Goal: Task Accomplishment & Management: Manage account settings

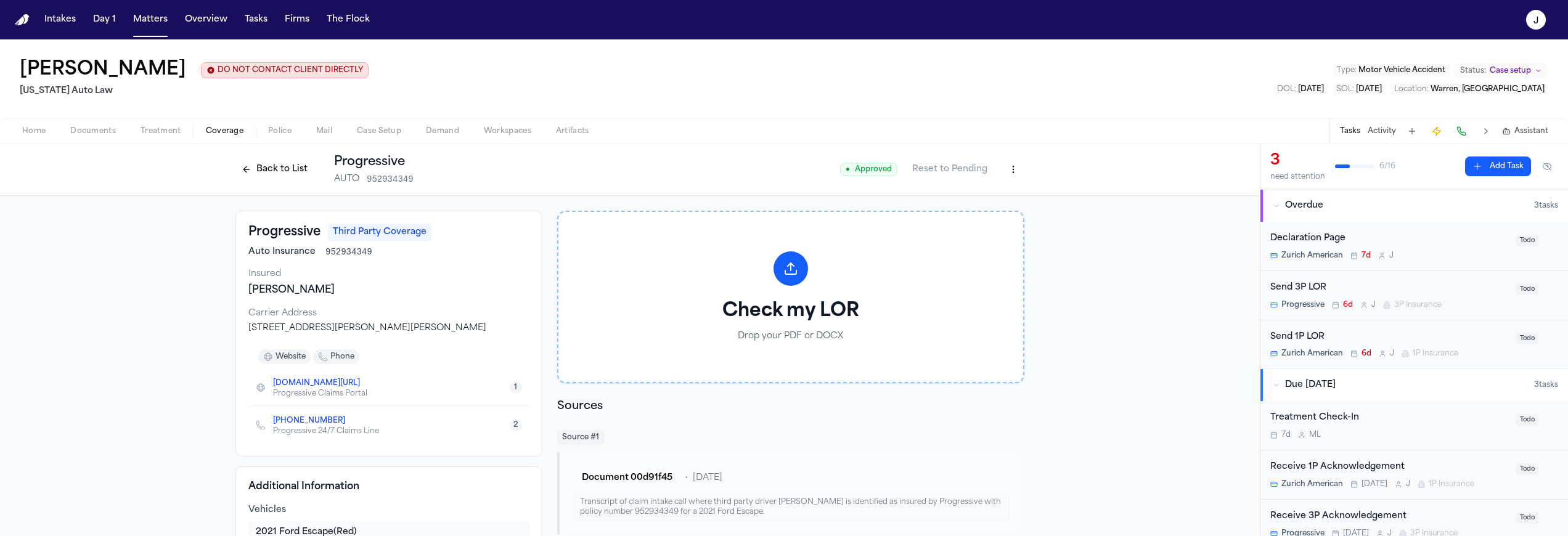
click at [1459, 134] on button at bounding box center [1462, 131] width 18 height 18
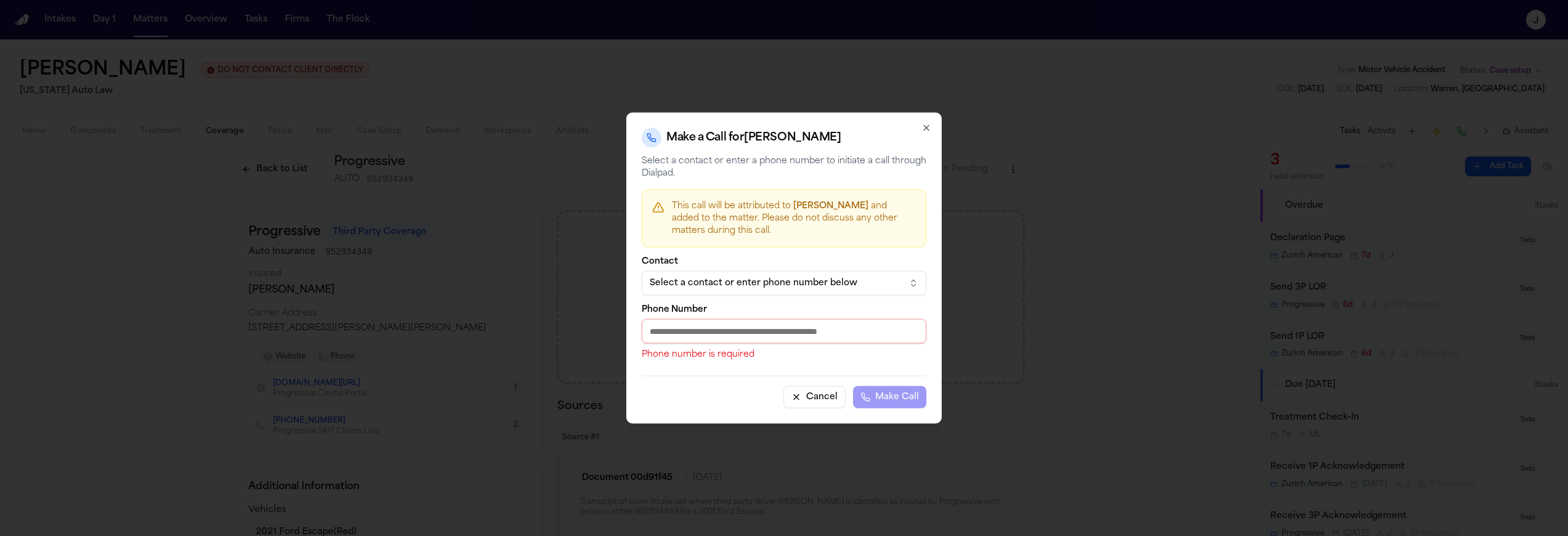
click at [743, 282] on div "Select a contact or enter phone number below" at bounding box center [774, 283] width 249 height 12
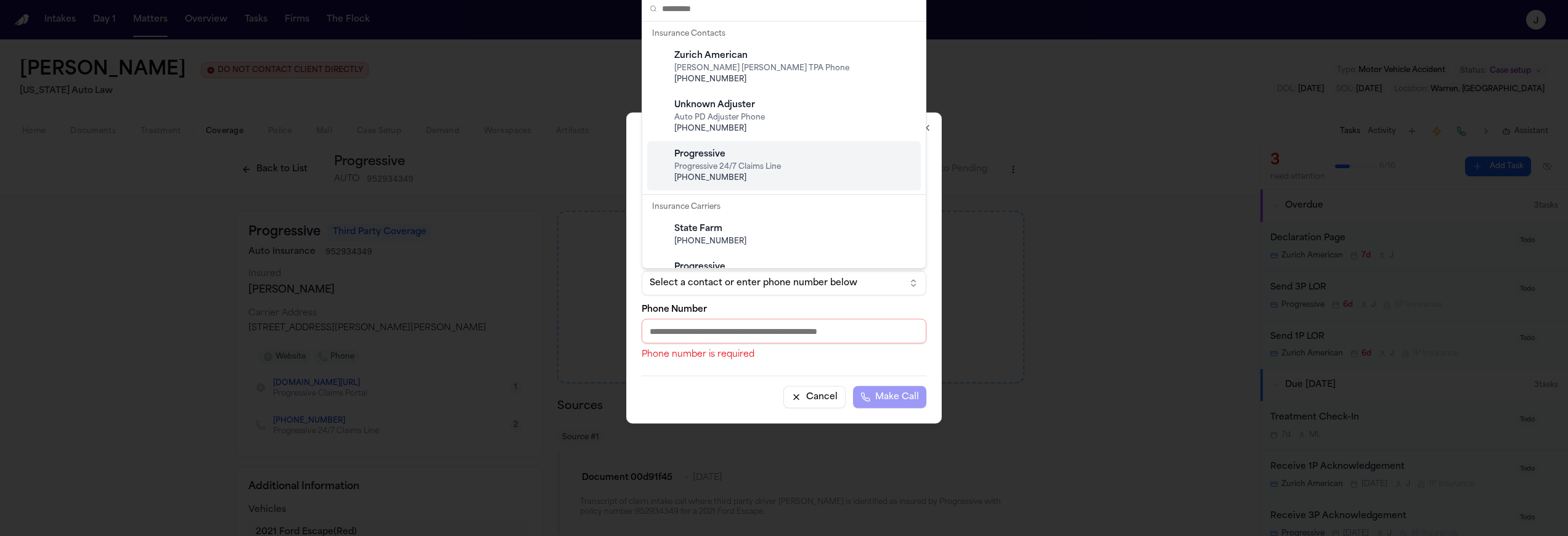
click at [725, 162] on span "Progressive 24/7 Claims Line" at bounding box center [793, 167] width 239 height 10
type input "**********"
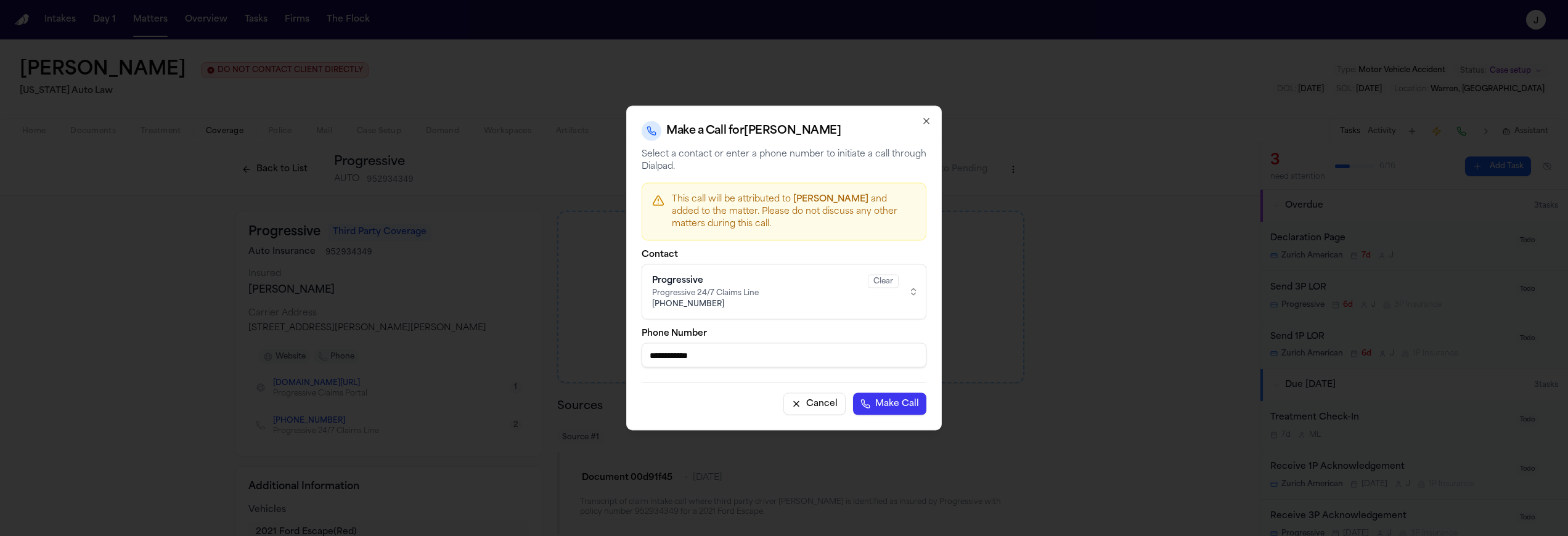
click at [876, 407] on button "Make Call" at bounding box center [889, 404] width 73 height 22
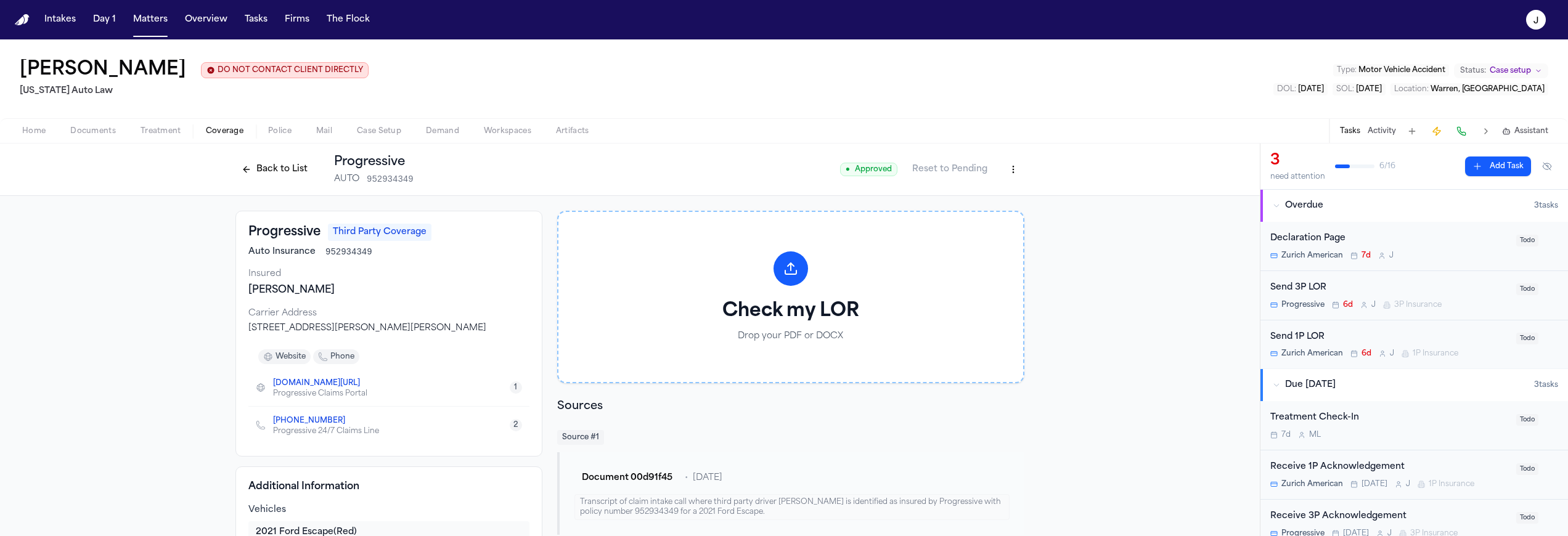
click at [251, 166] on button "Back to List" at bounding box center [274, 169] width 79 height 19
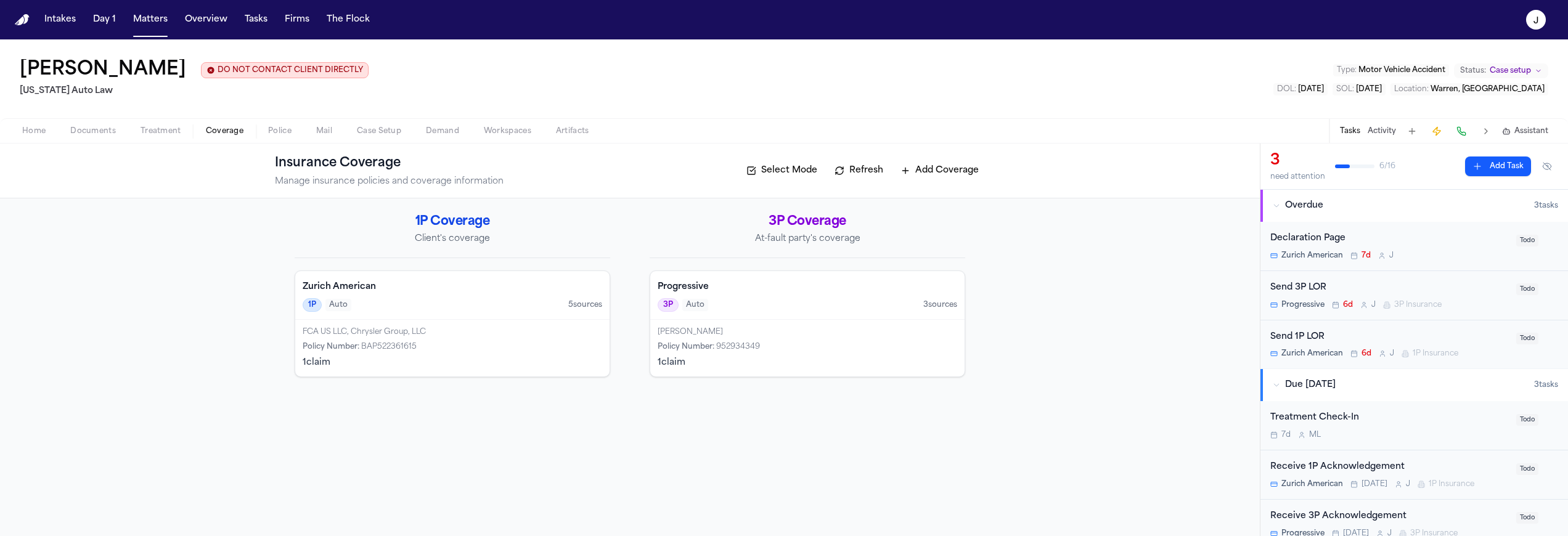
click at [812, 337] on div "[PERSON_NAME]" at bounding box center [807, 331] width 300 height 10
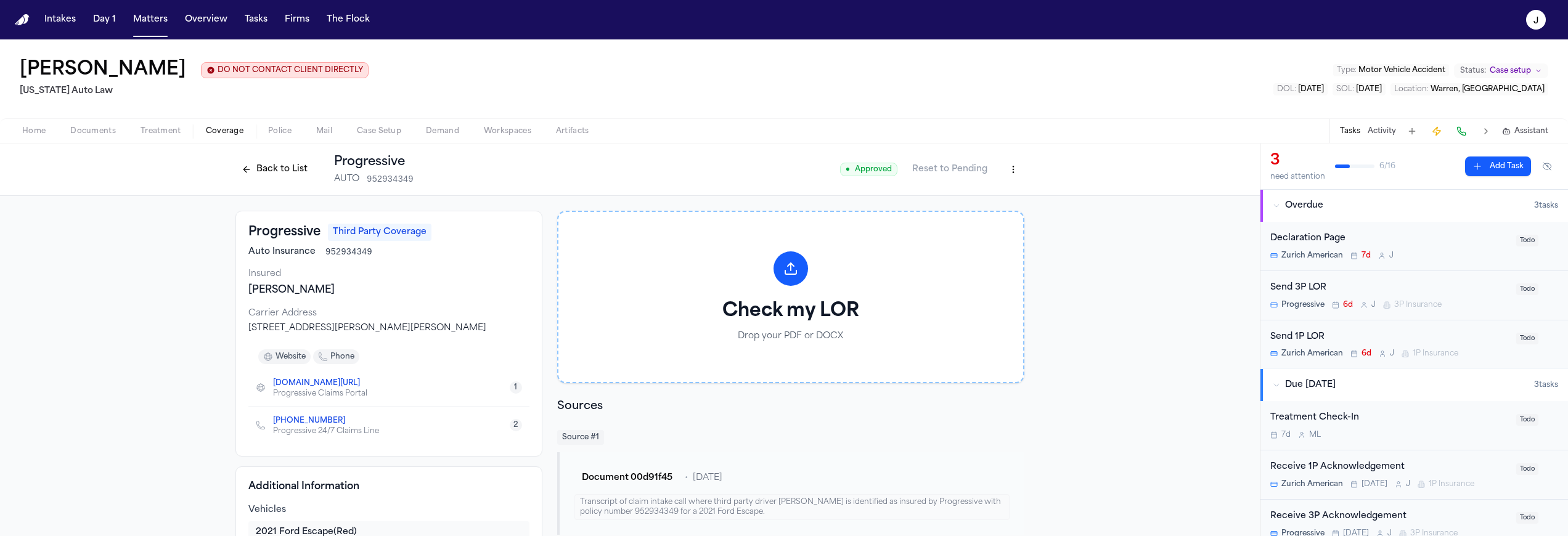
click at [283, 167] on button "Back to List" at bounding box center [274, 169] width 79 height 19
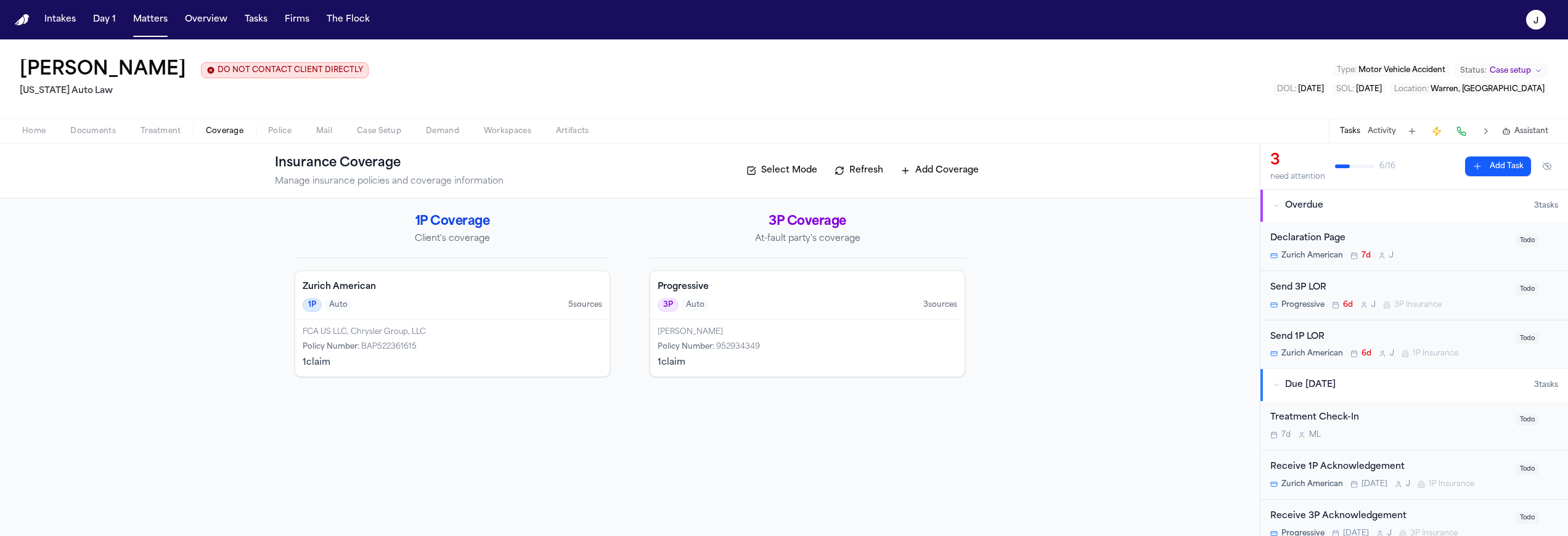
click at [852, 175] on button "Refresh" at bounding box center [859, 170] width 61 height 19
click at [857, 174] on button "Refresh" at bounding box center [859, 170] width 61 height 19
click at [768, 298] on div "Progressive 3P Auto 4 source s" at bounding box center [807, 294] width 314 height 48
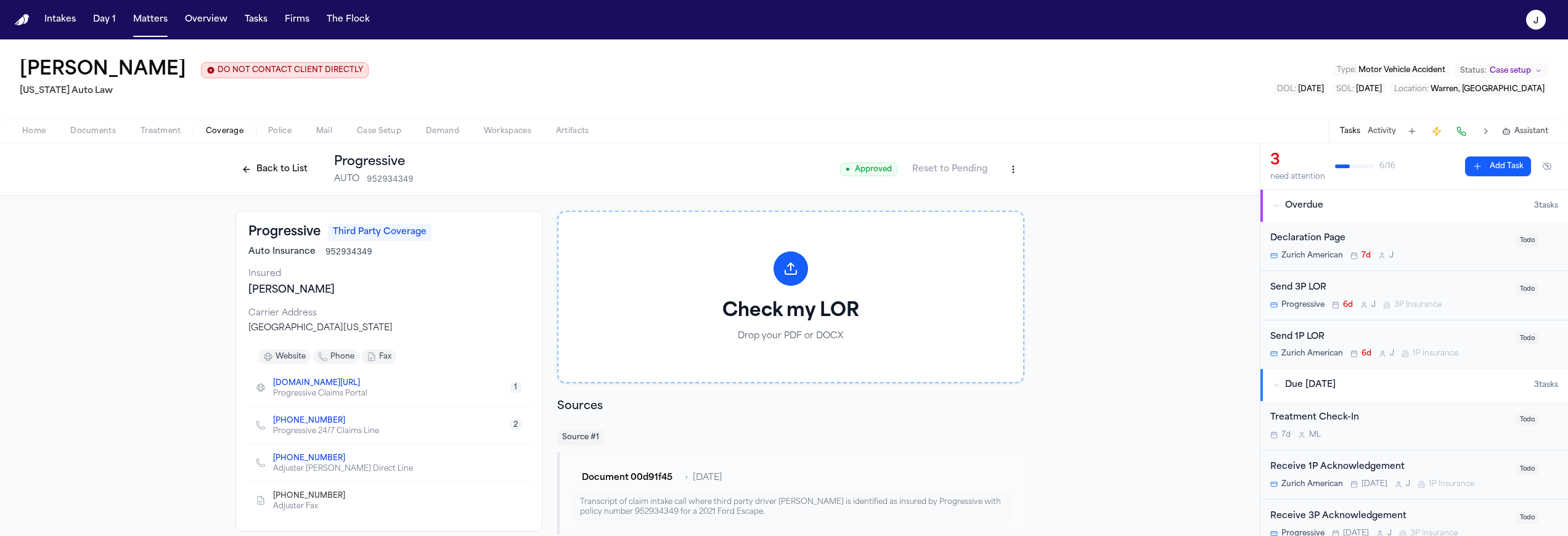
click at [1009, 171] on html "Intakes Day 1 Matters Overview Tasks Firms The Flock J [PERSON_NAME] DO NOT CON…" at bounding box center [784, 268] width 1568 height 536
click at [957, 201] on div "Edit Coverage" at bounding box center [966, 197] width 103 height 19
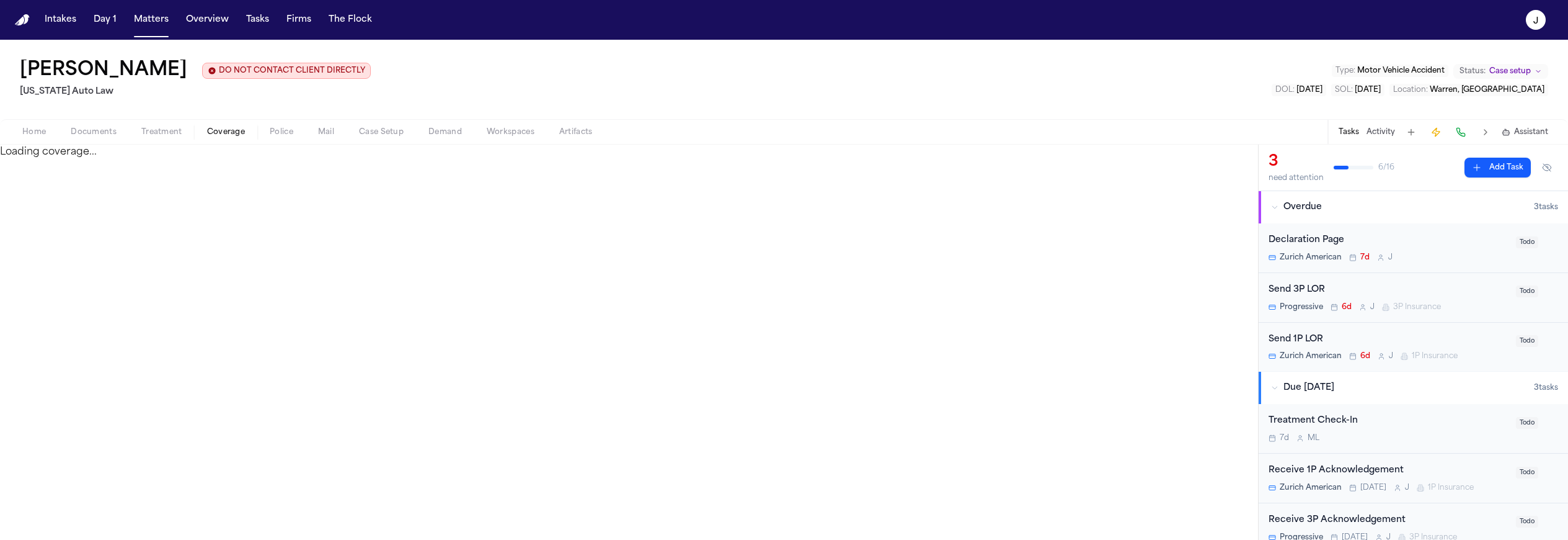
select select "**********"
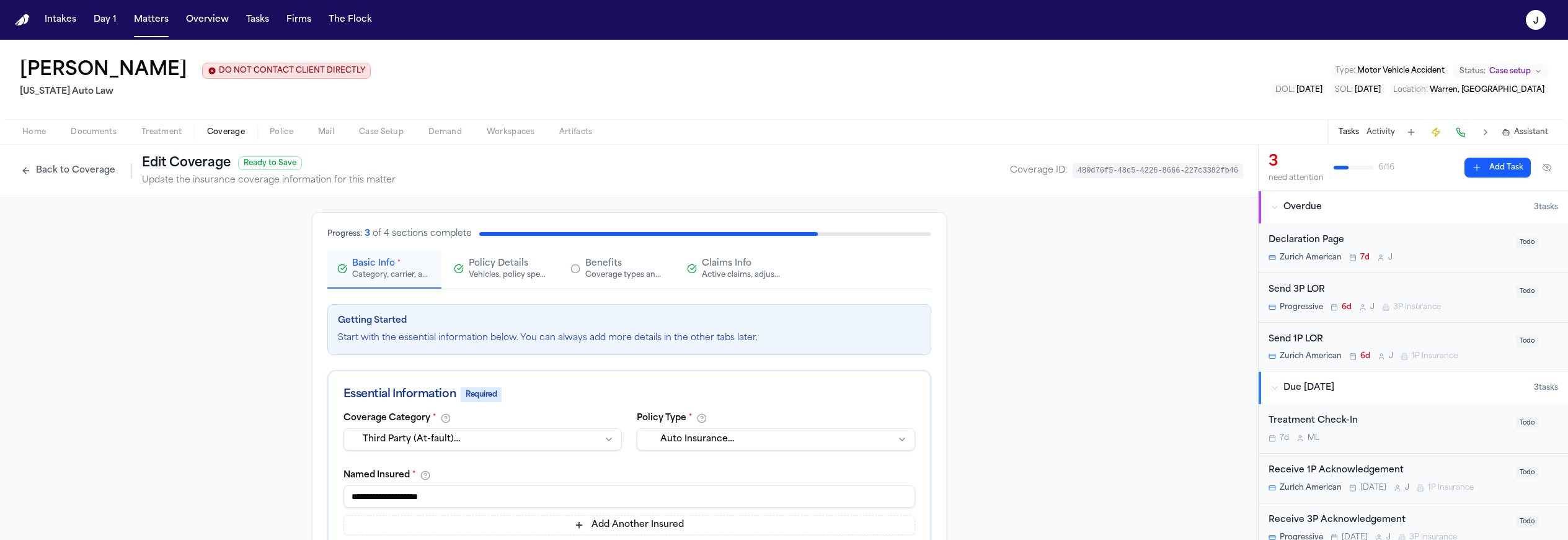
click at [737, 262] on span "Claims Info" at bounding box center [727, 264] width 50 height 12
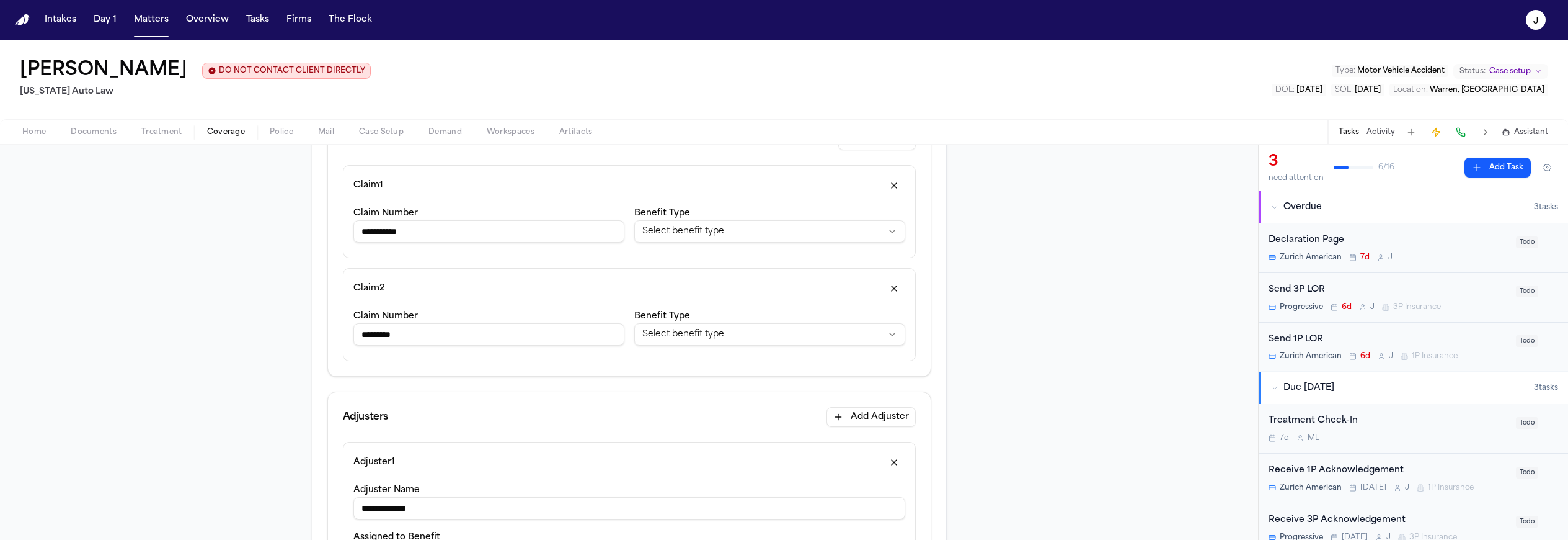
scroll to position [178, 0]
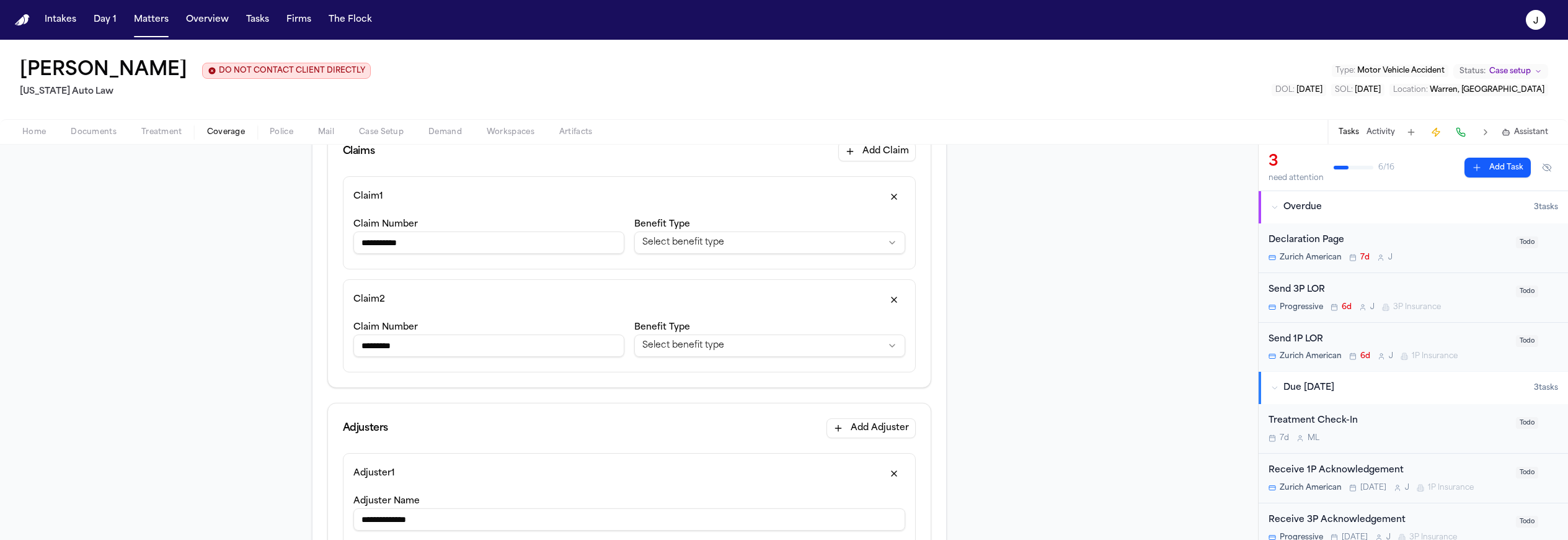
click at [889, 304] on button "button" at bounding box center [894, 299] width 22 height 20
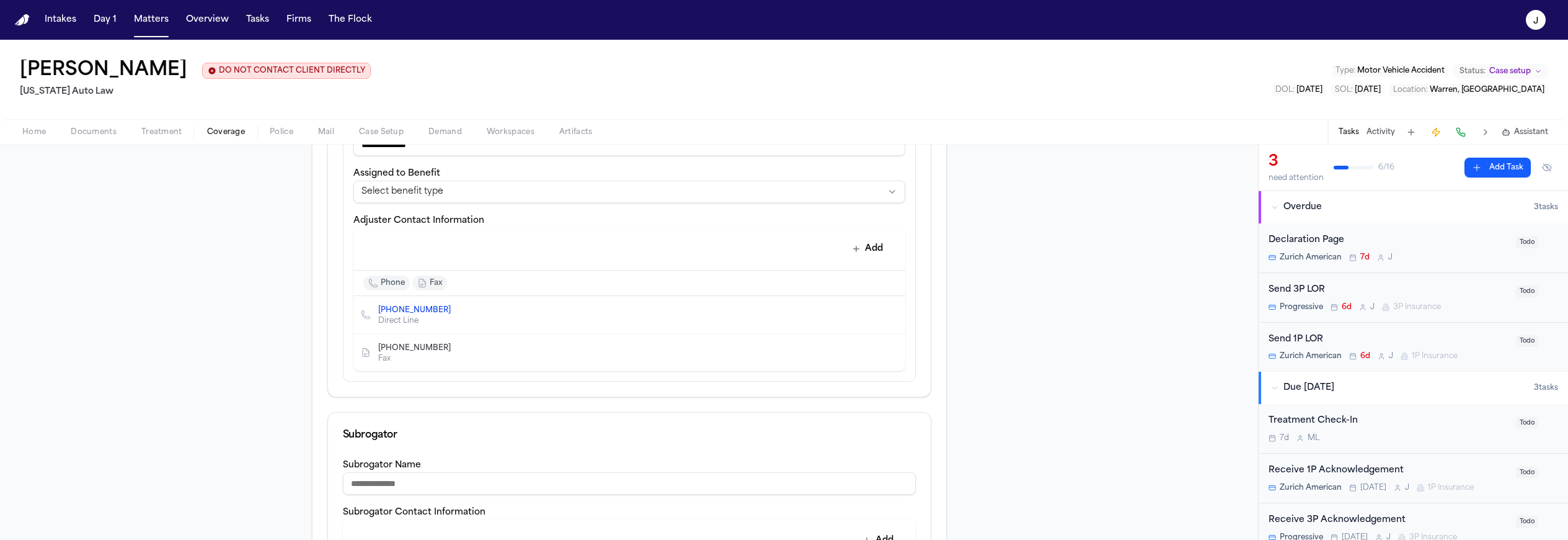
scroll to position [738, 0]
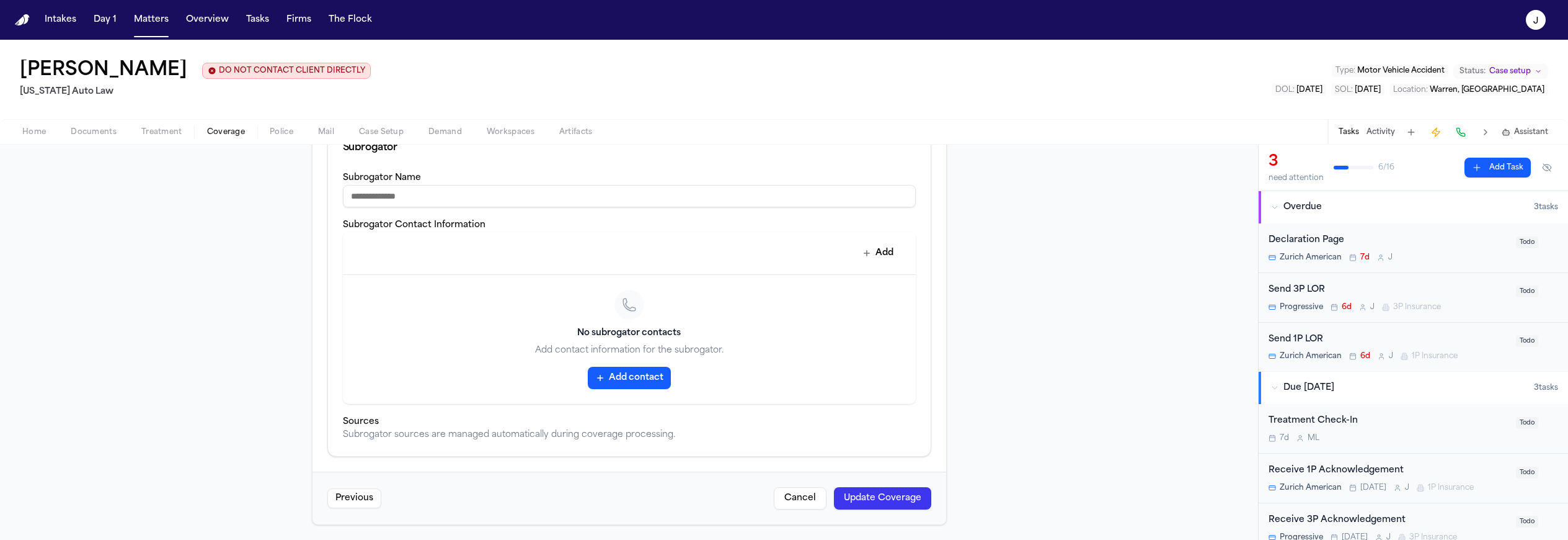
click at [867, 504] on button "Update Coverage" at bounding box center [883, 497] width 98 height 22
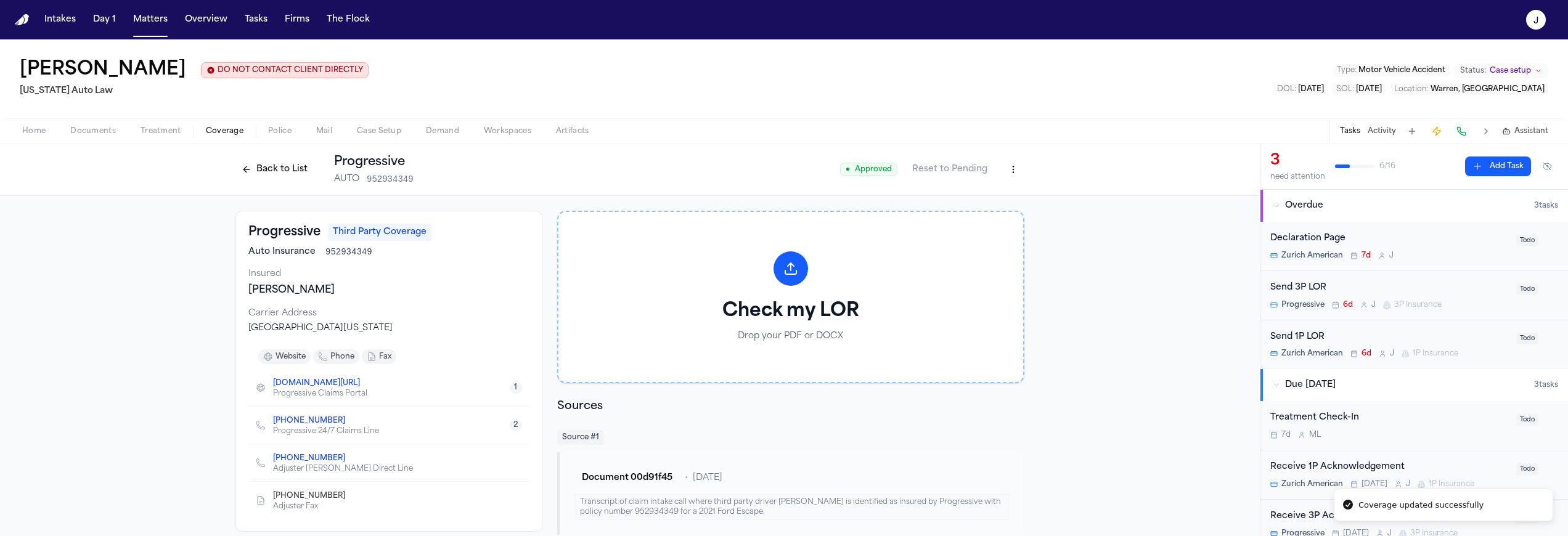
click at [289, 173] on button "Back to List" at bounding box center [274, 169] width 79 height 19
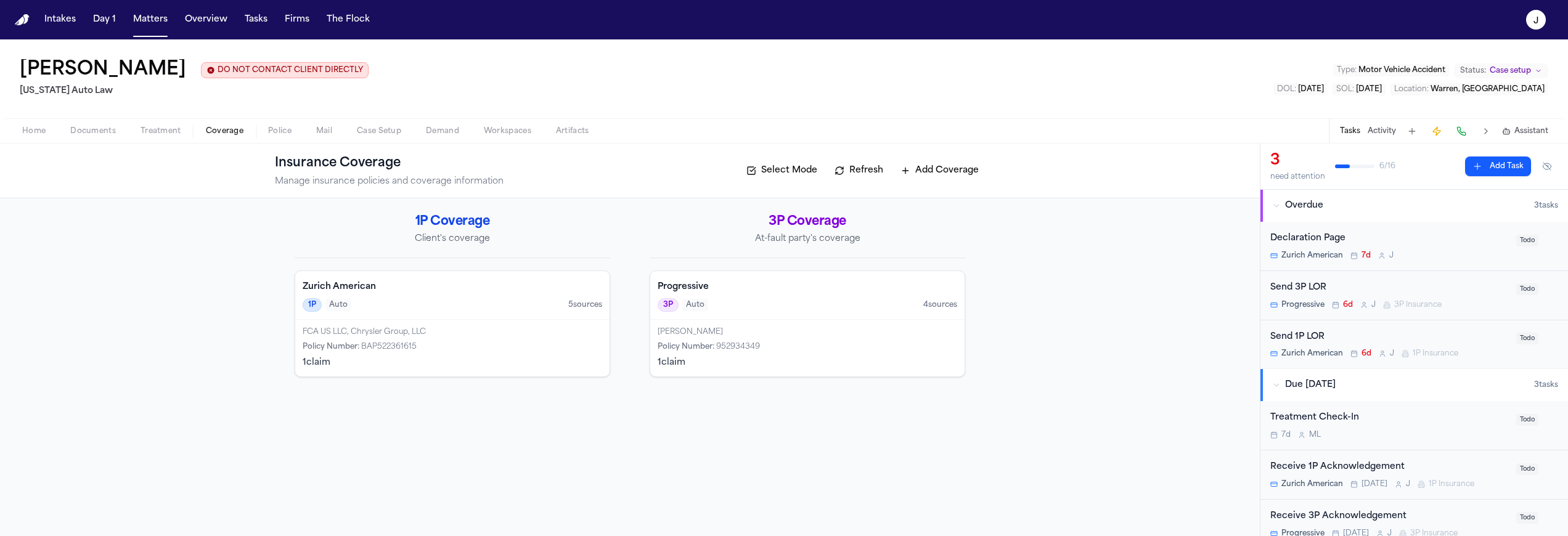
click at [787, 310] on div "3P Auto 4 source s" at bounding box center [807, 304] width 300 height 13
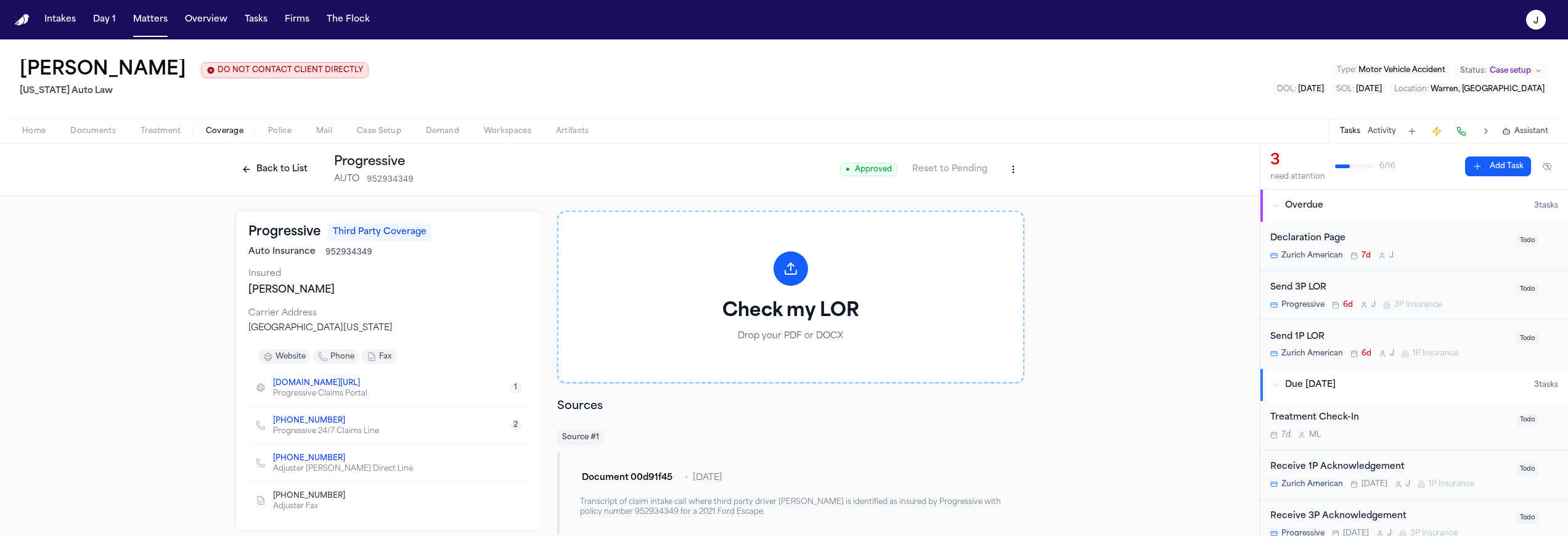
click at [1007, 165] on html "Intakes Day 1 Matters Overview Tasks Firms The Flock J [PERSON_NAME] DO NOT CON…" at bounding box center [784, 268] width 1568 height 536
click at [931, 201] on div "Edit Coverage" at bounding box center [966, 197] width 103 height 19
select select "**********"
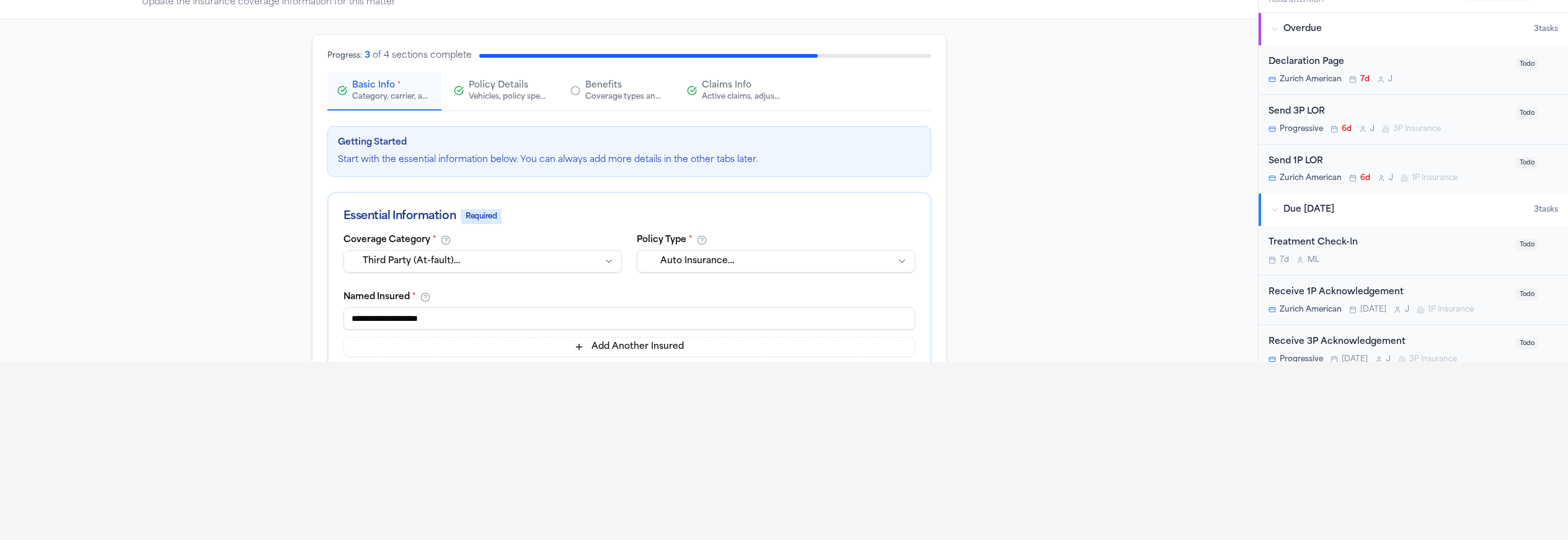
click at [702, 94] on div "Active claims, adjusters, and subrogation details" at bounding box center [741, 96] width 79 height 10
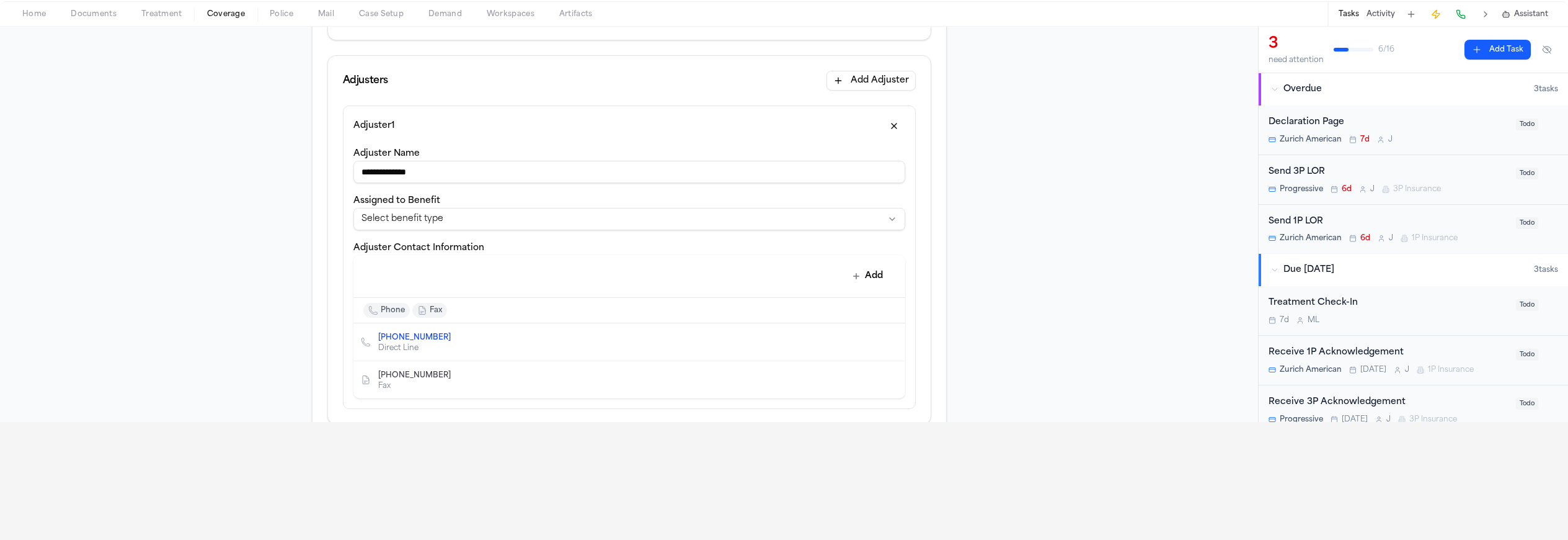
scroll to position [311, 0]
click at [873, 274] on button "Add" at bounding box center [867, 269] width 45 height 22
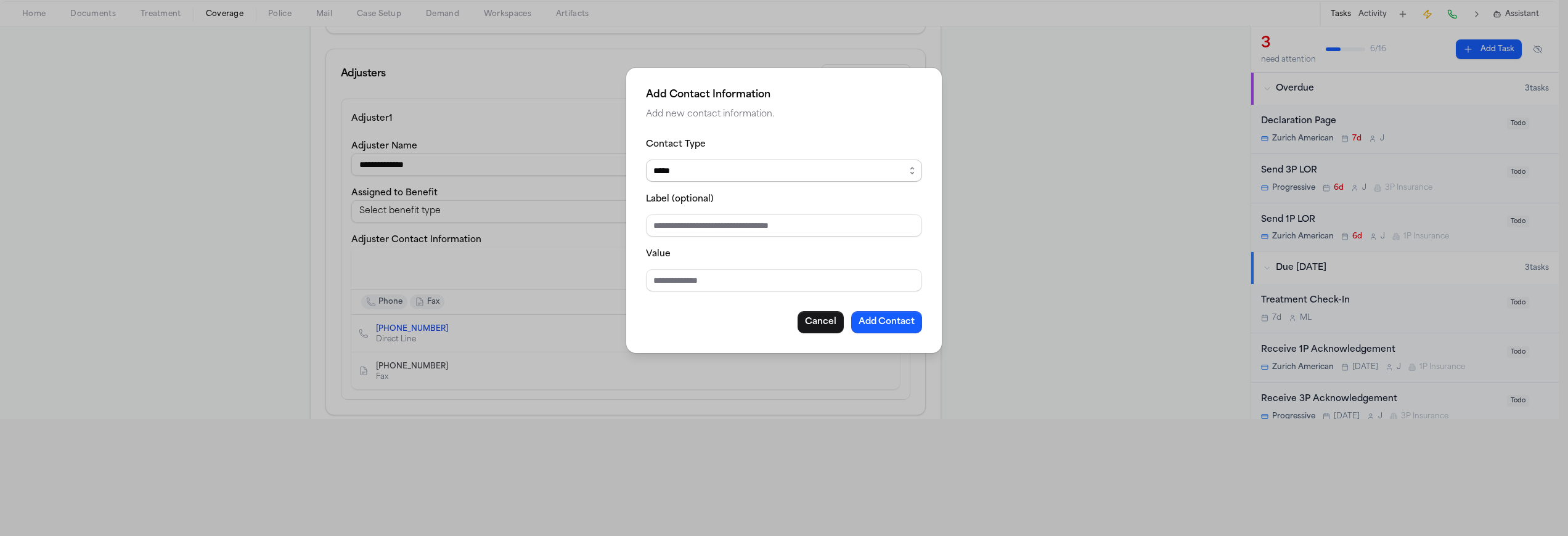
click at [719, 169] on select "***** ***** ******* *** *****" at bounding box center [784, 170] width 276 height 22
select select "*****"
click at [646, 160] on select "***** ***** ******* *** *****" at bounding box center [784, 170] width 276 height 22
click at [671, 283] on input "Value" at bounding box center [784, 279] width 276 height 22
type input "*"
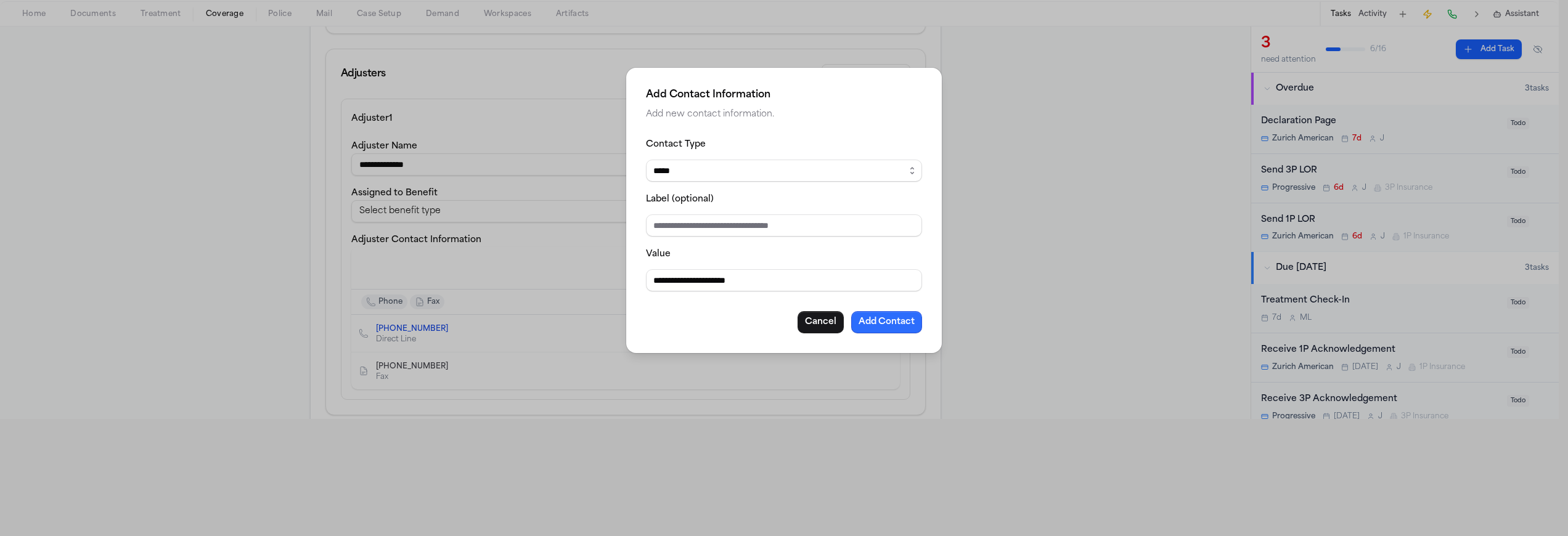
type input "**********"
click at [884, 324] on button "Add Contact" at bounding box center [887, 322] width 71 height 22
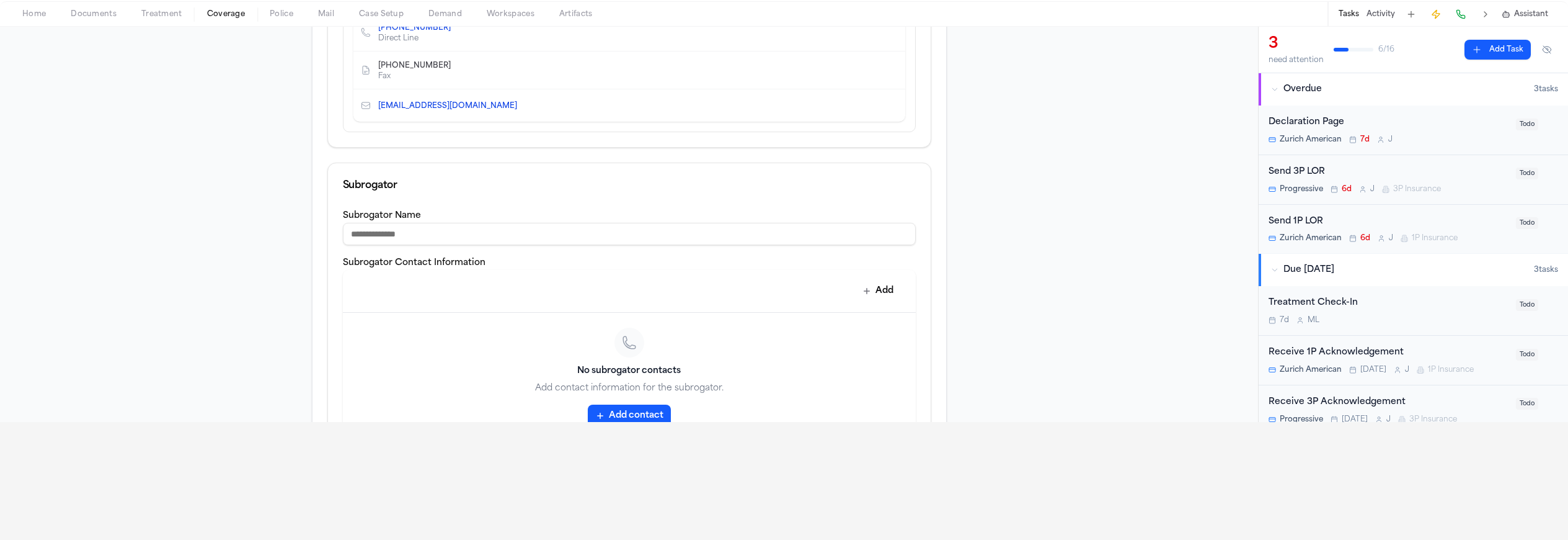
scroll to position [771, 0]
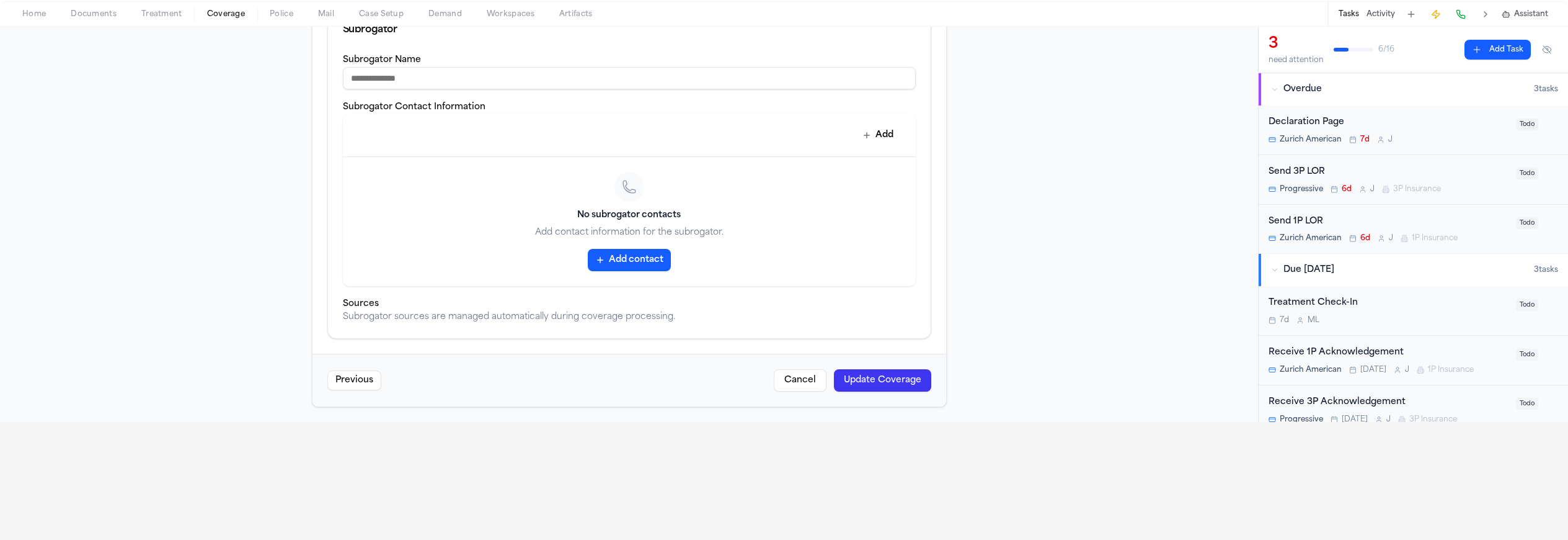
click at [847, 381] on button "Update Coverage" at bounding box center [883, 380] width 98 height 22
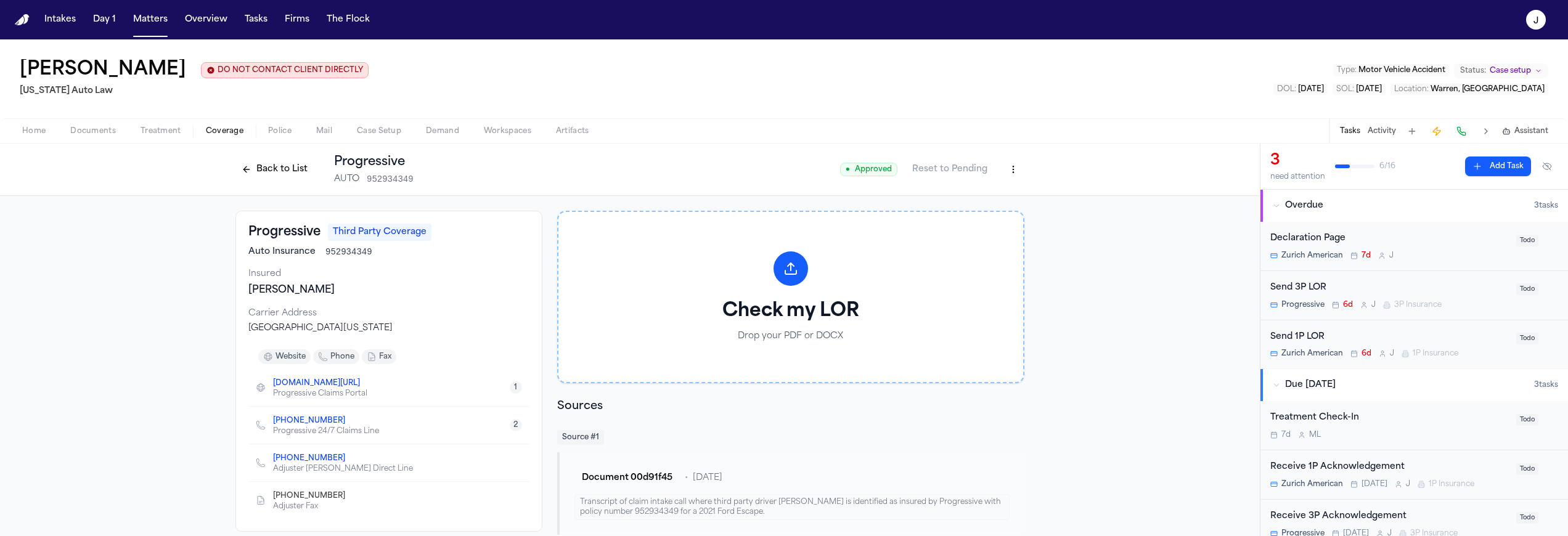
click at [45, 130] on span "Home" at bounding box center [34, 130] width 24 height 10
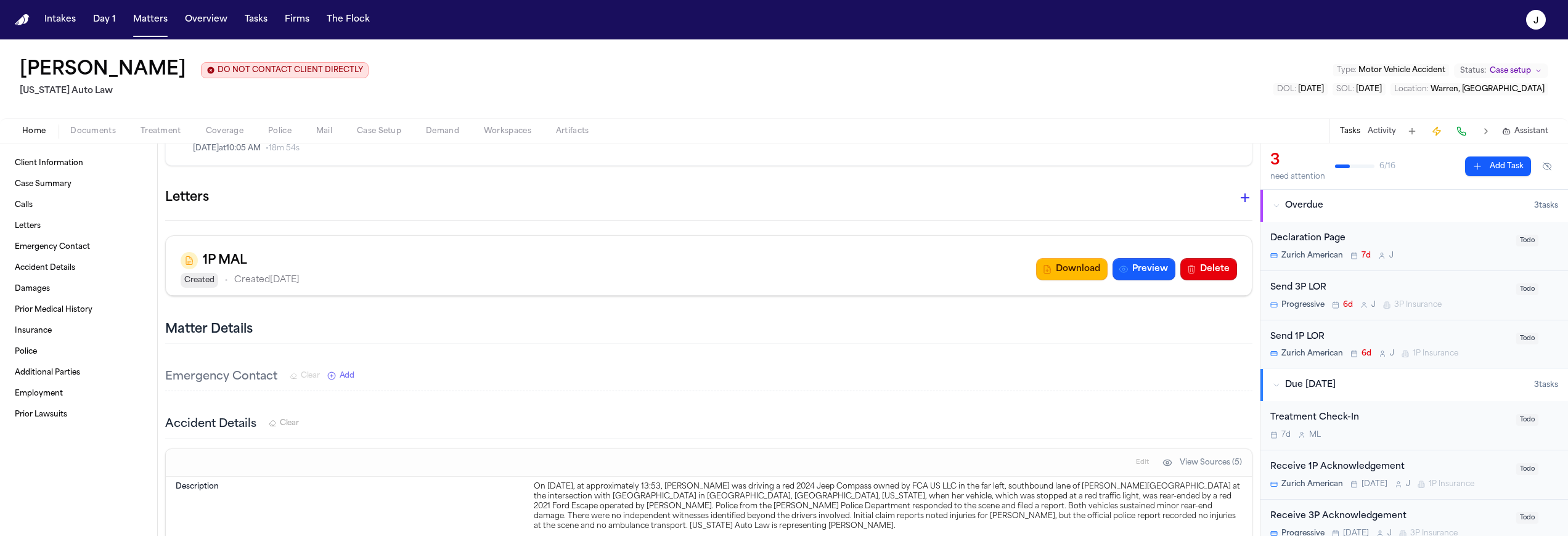
scroll to position [711, 0]
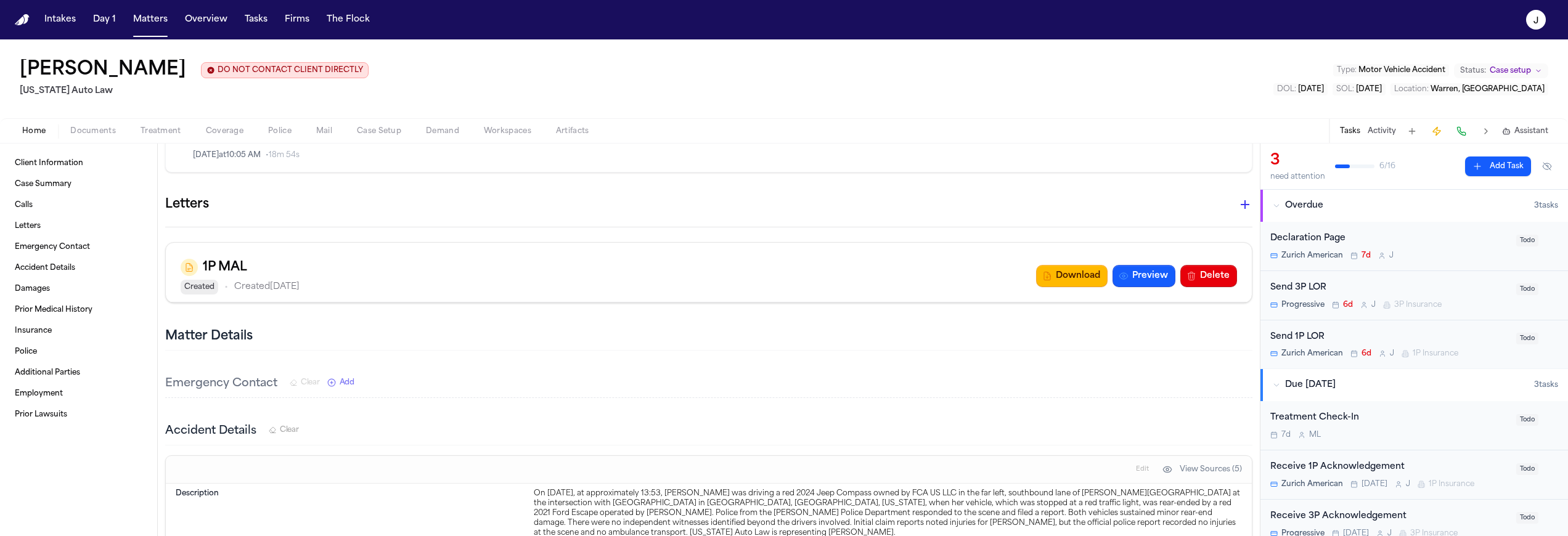
click at [1238, 201] on icon "button" at bounding box center [1245, 205] width 15 height 15
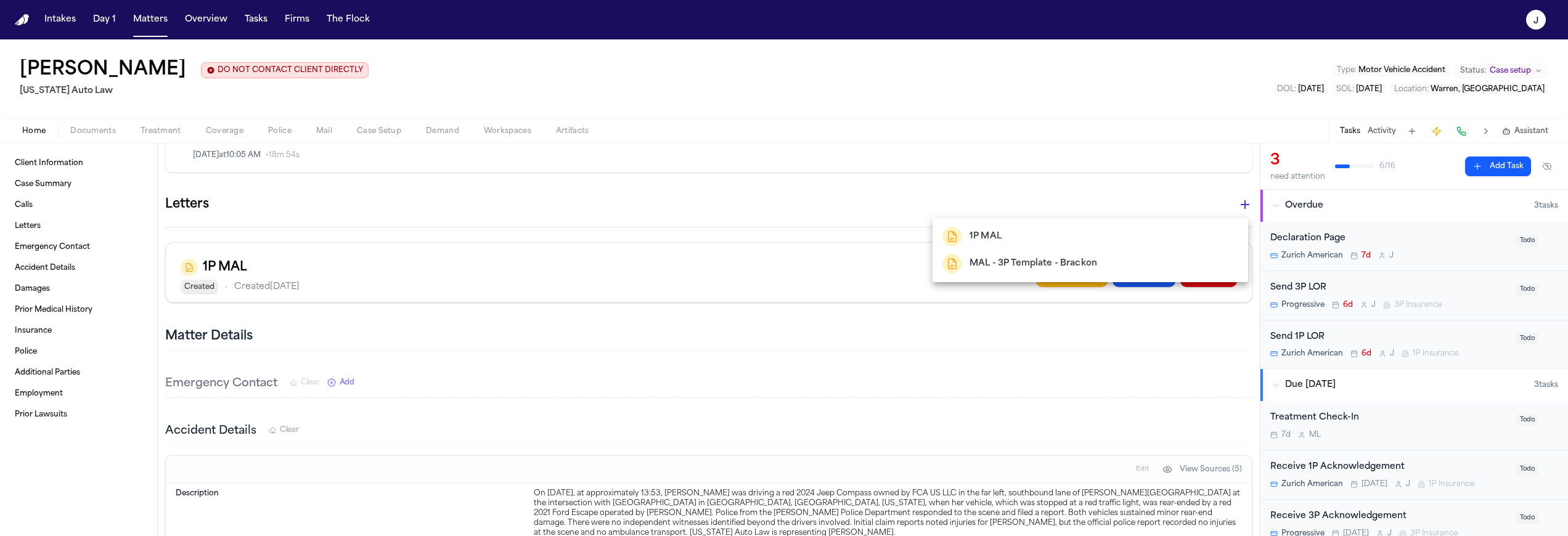
click at [1029, 258] on h2 "MAL - 3P Template - Brackon" at bounding box center [1033, 264] width 128 height 15
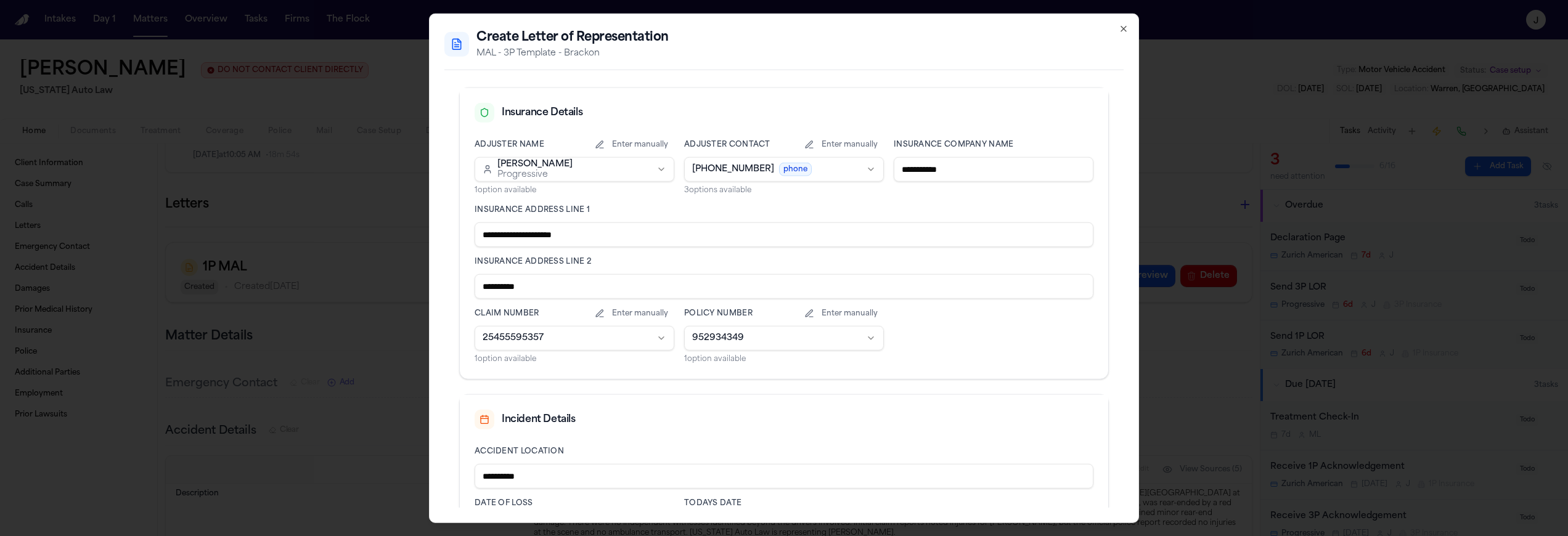
scroll to position [275, 0]
click at [861, 175] on body "Intakes Day 1 Matters Overview Tasks Firms The Flock J [PERSON_NAME] DO NOT CON…" at bounding box center [784, 268] width 1568 height 536
select select "**********"
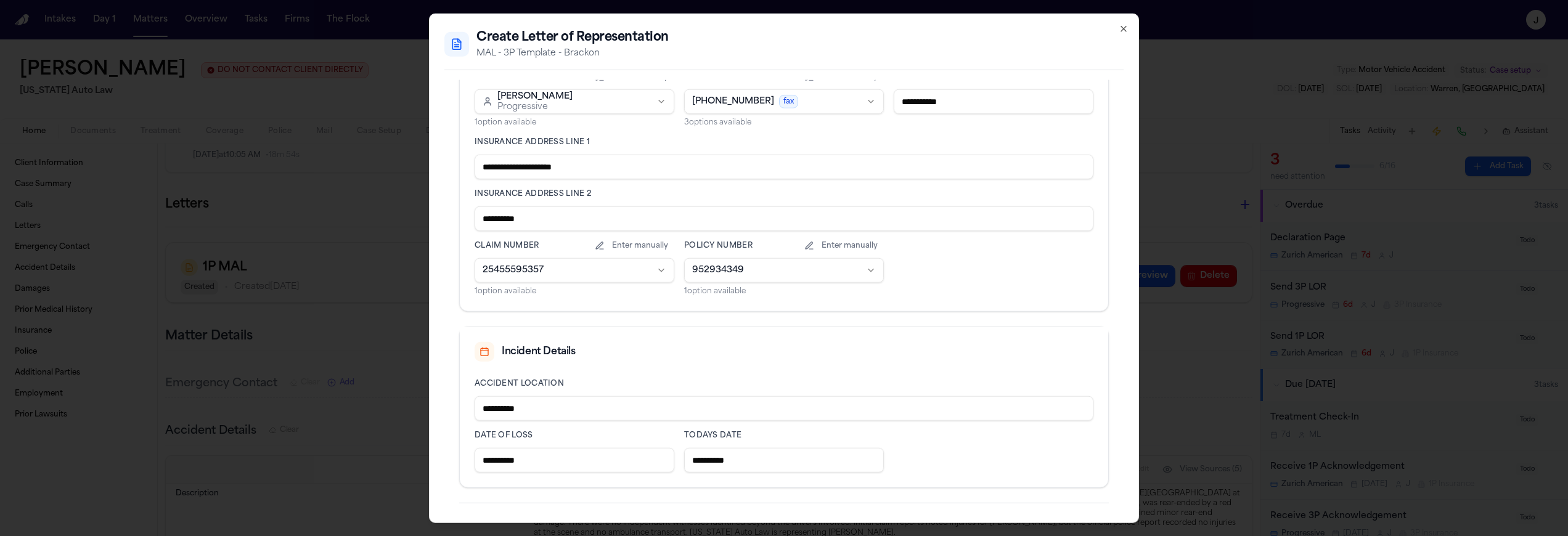
scroll to position [392, 0]
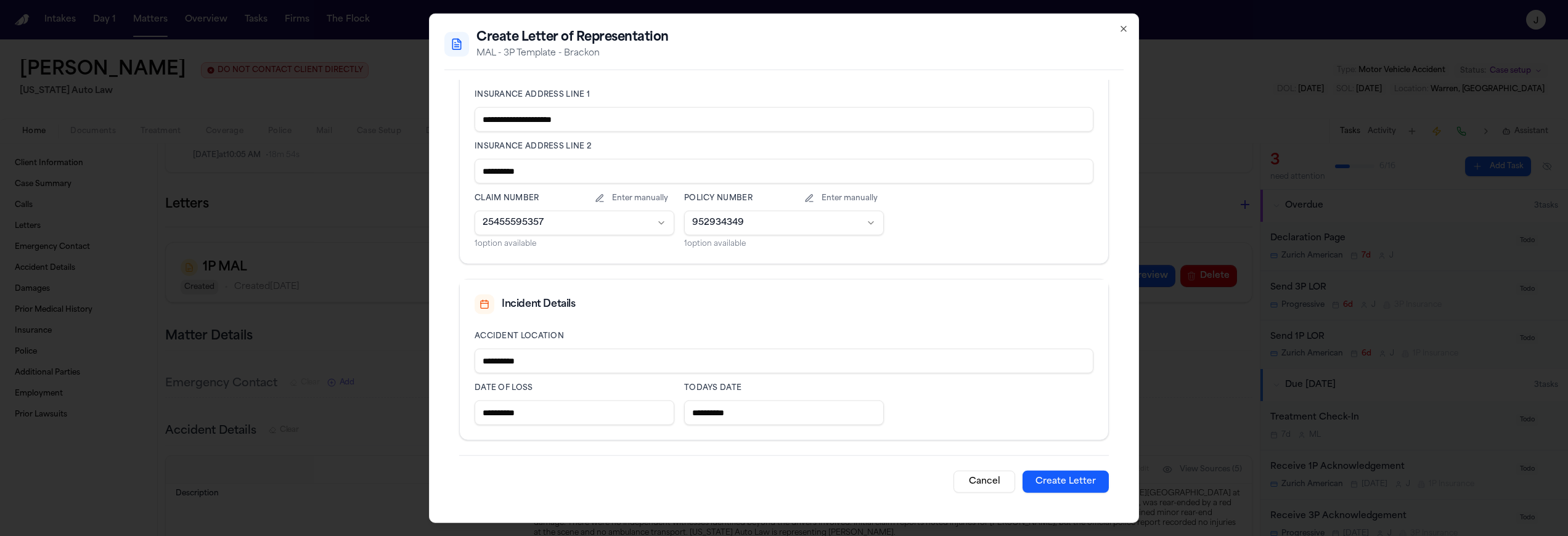
click at [1034, 483] on button "Create Letter" at bounding box center [1066, 481] width 86 height 22
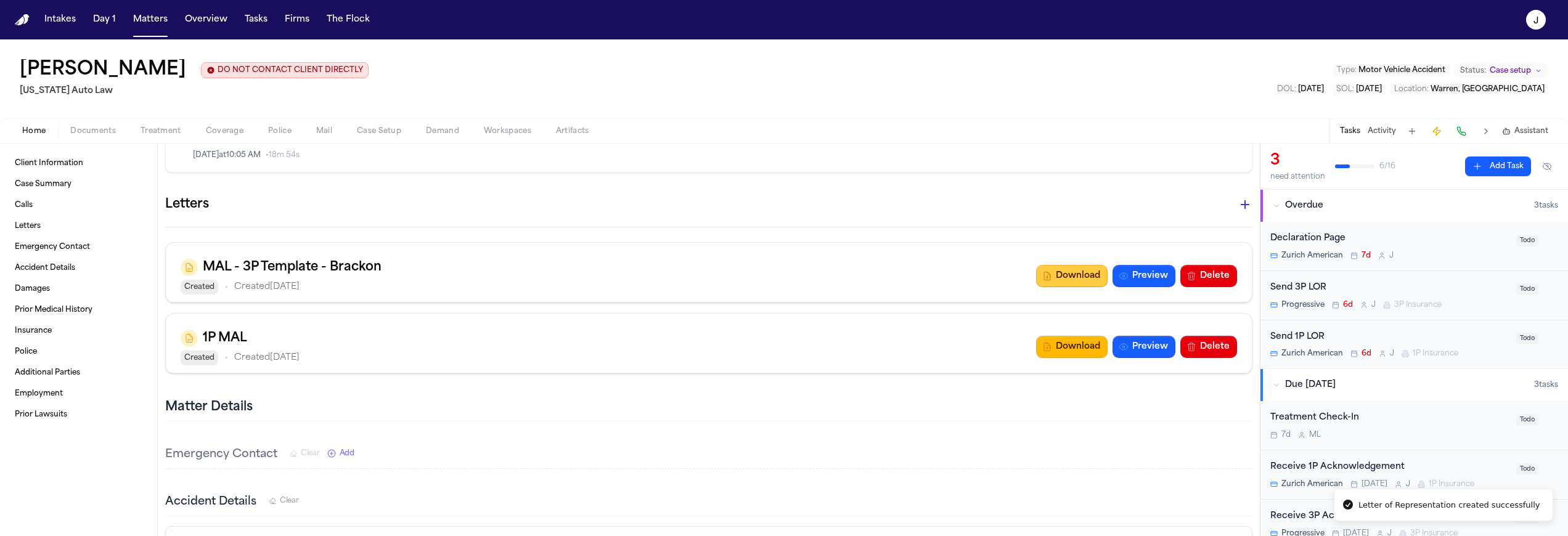
click at [1071, 279] on button "Download" at bounding box center [1071, 275] width 71 height 22
